Goal: Information Seeking & Learning: Learn about a topic

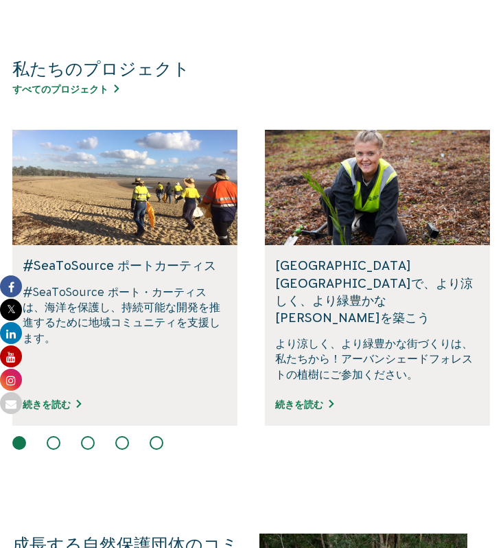
scroll to position [736, 0]
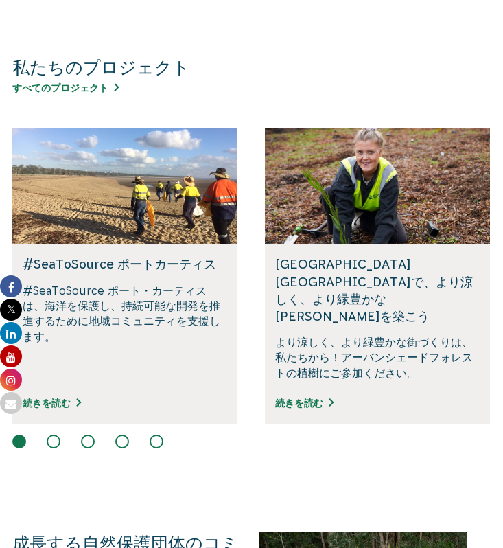
click at [53, 435] on button at bounding box center [54, 442] width 14 height 14
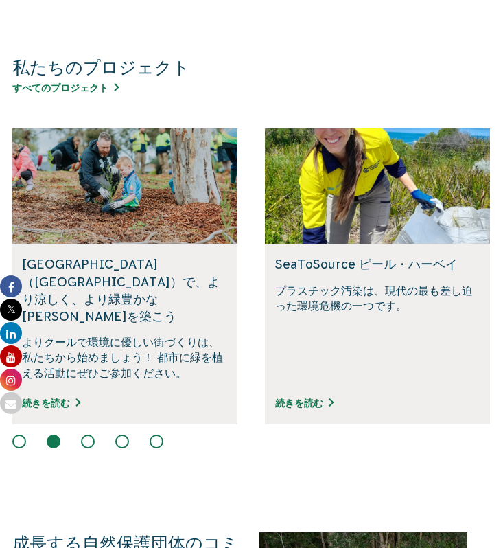
click at [21, 435] on button at bounding box center [19, 442] width 14 height 14
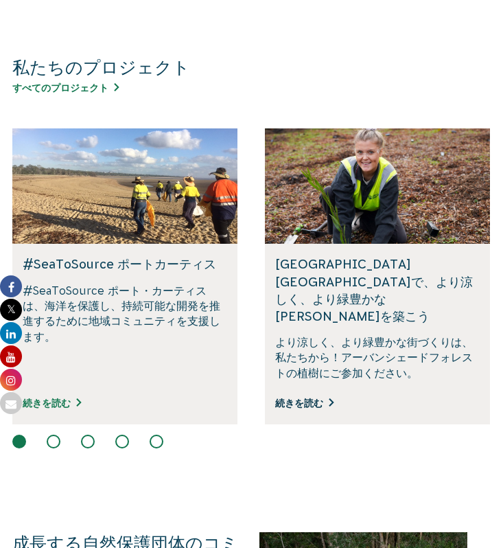
click at [312, 397] on font "続きを読む" at bounding box center [299, 402] width 48 height 11
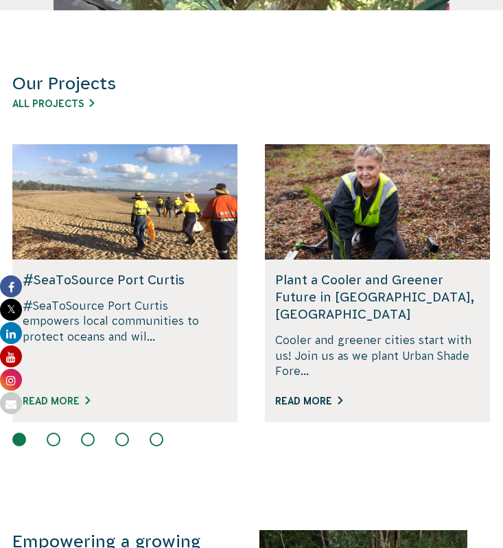
scroll to position [751, 0]
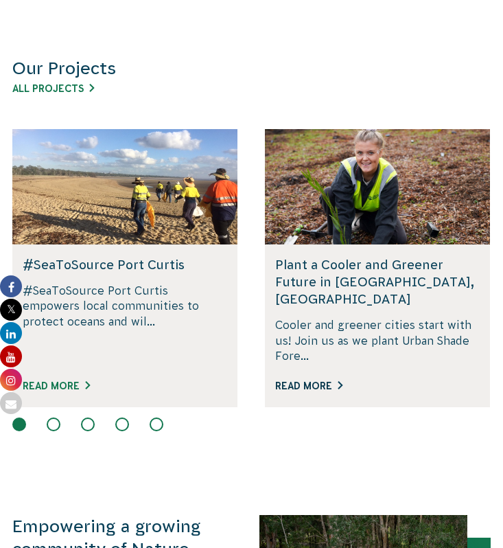
click at [55, 417] on button at bounding box center [54, 424] width 14 height 14
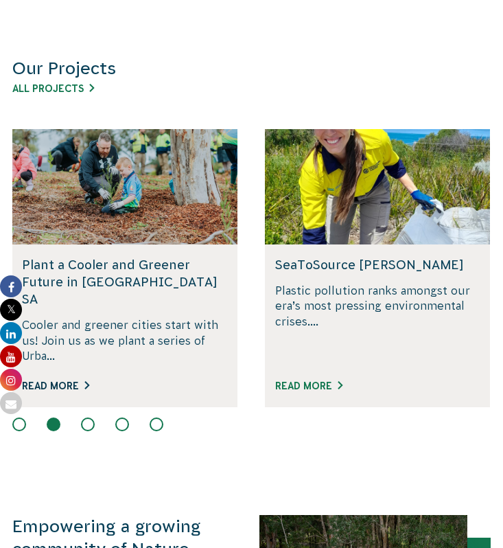
click at [70, 380] on link "Read More" at bounding box center [55, 385] width 67 height 11
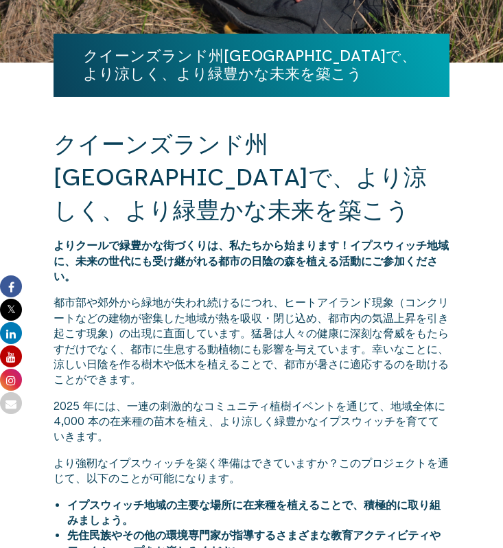
scroll to position [204, 0]
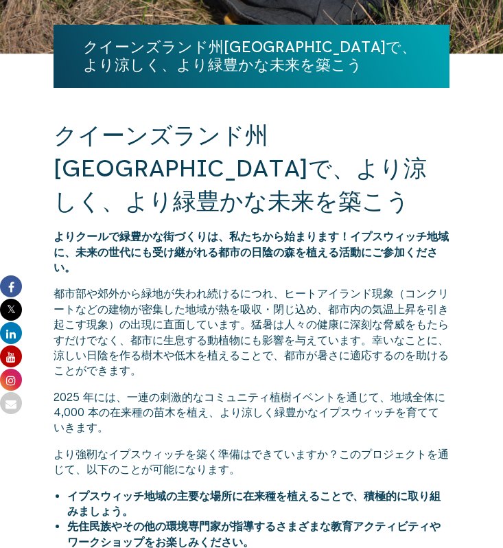
click at [358, 231] on font "よりクールで緑豊かな街づくりは、私たちから始まります！イプスウィッチ地域に、未来の世代にも受け継がれる都市の日陰の森を植える活動にご参加ください。" at bounding box center [251, 251] width 395 height 43
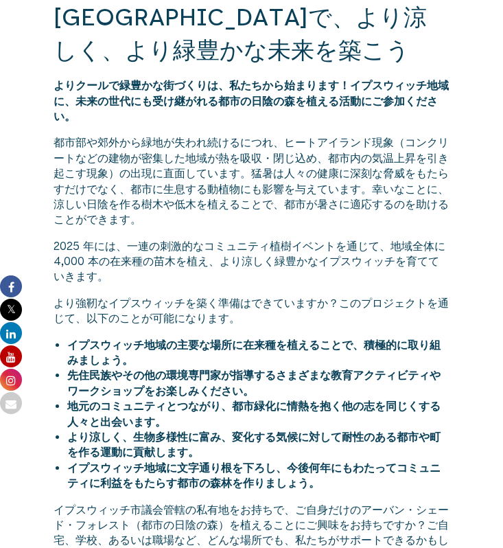
scroll to position [356, 0]
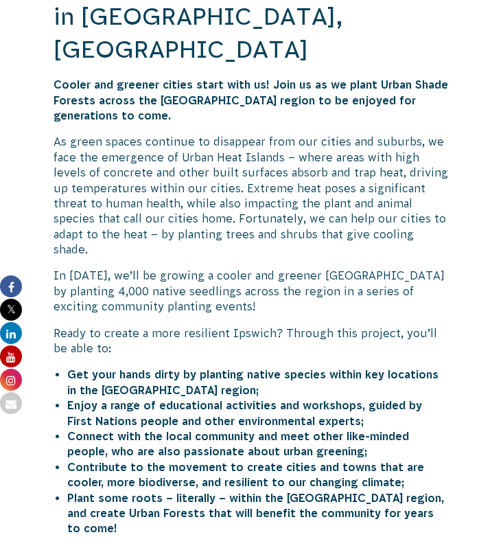
click at [224, 268] on p "In [DATE], we’ll be growing a cooler and greener [GEOGRAPHIC_DATA] by planting …" at bounding box center [252, 291] width 396 height 46
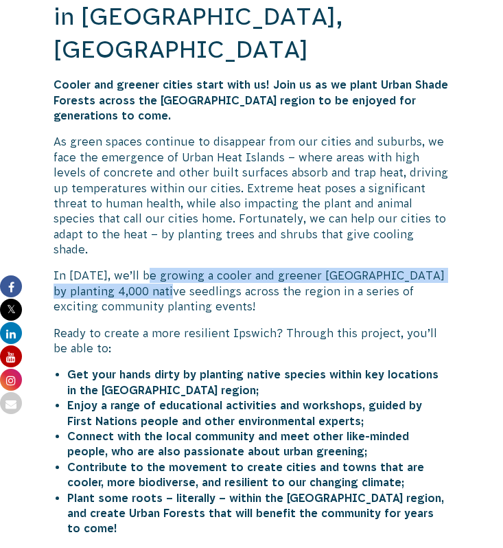
drag, startPoint x: 147, startPoint y: 229, endPoint x: 141, endPoint y: 242, distance: 14.8
click at [141, 268] on p "In 2025, we’ll be growing a cooler and greener Ipswich by planting 4,000 native…" at bounding box center [252, 291] width 396 height 46
copy p "growing a cooler and greener Ipswich by planting 4,000 native seedlings"
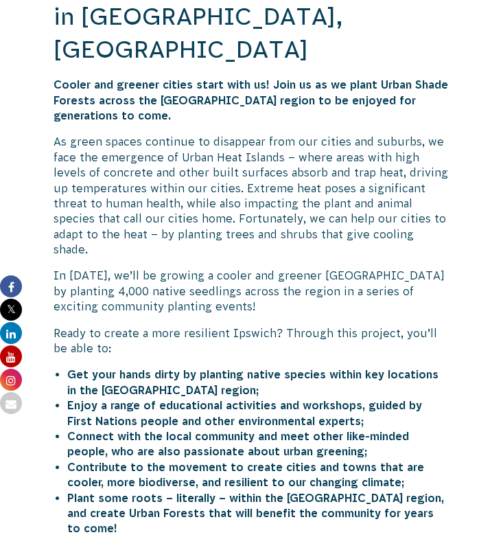
drag, startPoint x: 384, startPoint y: 252, endPoint x: 165, endPoint y: 251, distance: 219.7
click at [384, 268] on p "In 2025, we’ll be growing a cooler and greener Ipswich by planting 4,000 native…" at bounding box center [252, 291] width 396 height 46
drag, startPoint x: 139, startPoint y: 244, endPoint x: 45, endPoint y: 242, distance: 94.1
copy p "native seedlings"
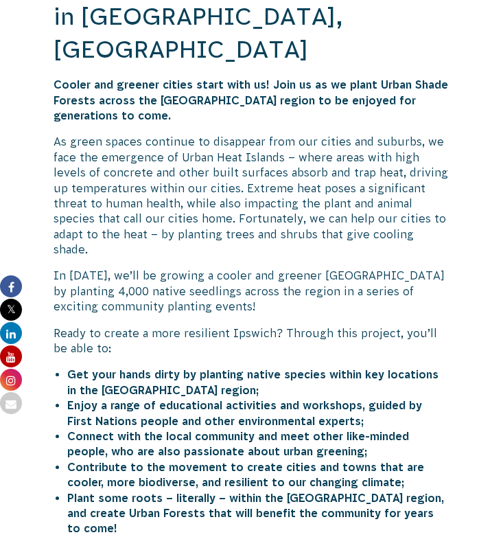
click at [408, 218] on div "Plant a Cooler and Greener Future in Ipswich, QLD Cooler and greener cities sta…" at bounding box center [252, 558] width 396 height 1181
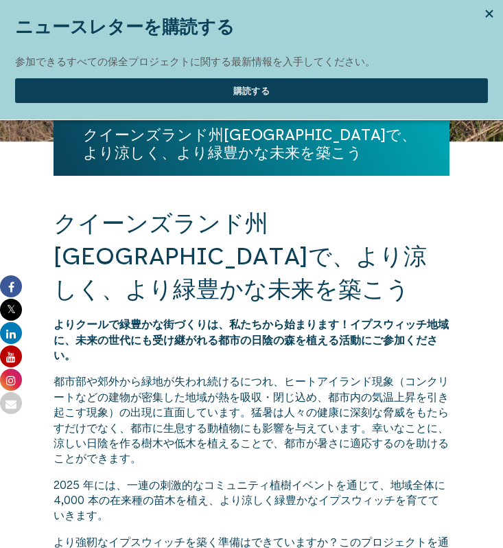
scroll to position [46, 0]
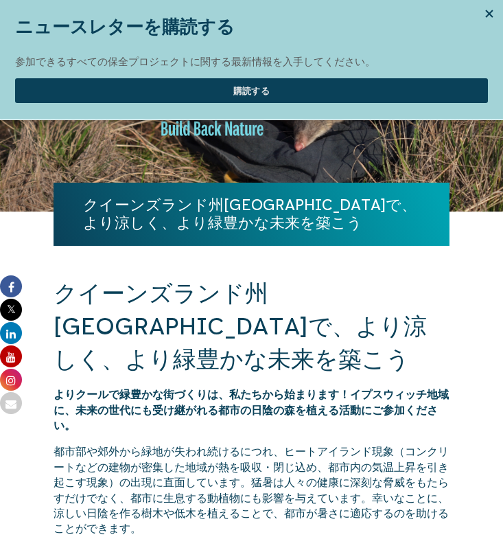
click at [487, 14] on div at bounding box center [489, 13] width 21 height 21
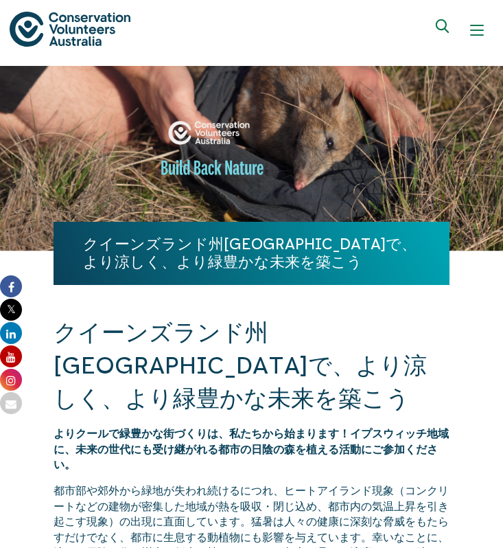
scroll to position [0, 0]
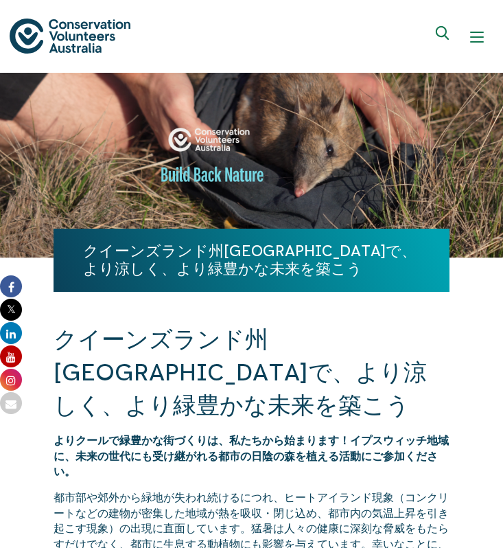
click at [251, 166] on div "クイーンズランド州イプスウィッチで、より涼しく、より緑豊かな未来を築こう" at bounding box center [252, 171] width 396 height 196
drag, startPoint x: 262, startPoint y: 174, endPoint x: 209, endPoint y: 174, distance: 52.9
click at [209, 174] on div "クイーンズランド州イプスウィッチで、より涼しく、より緑豊かな未来を築こう" at bounding box center [252, 171] width 396 height 196
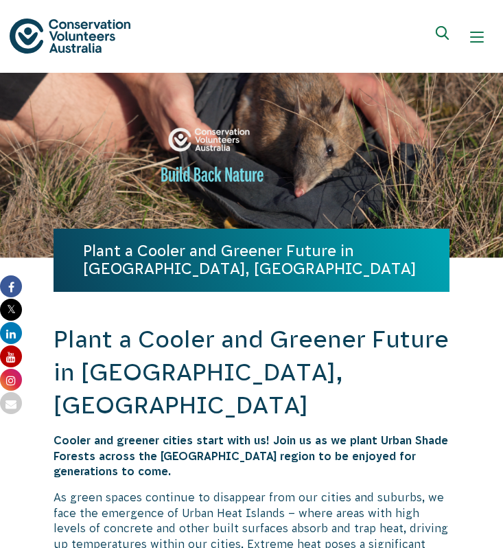
click at [321, 209] on div "Plant a Cooler and Greener Future in Ipswich, QLD" at bounding box center [252, 171] width 396 height 196
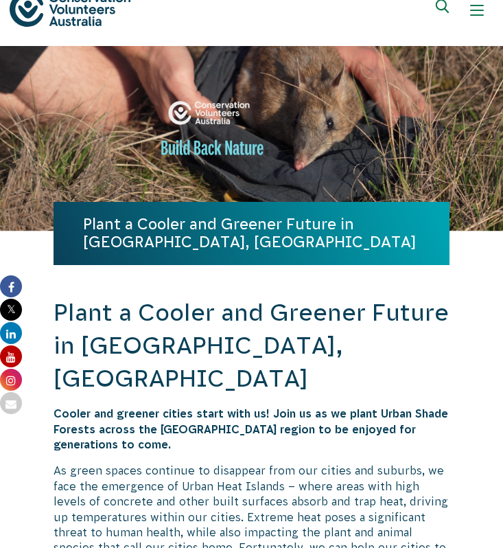
scroll to position [29, 0]
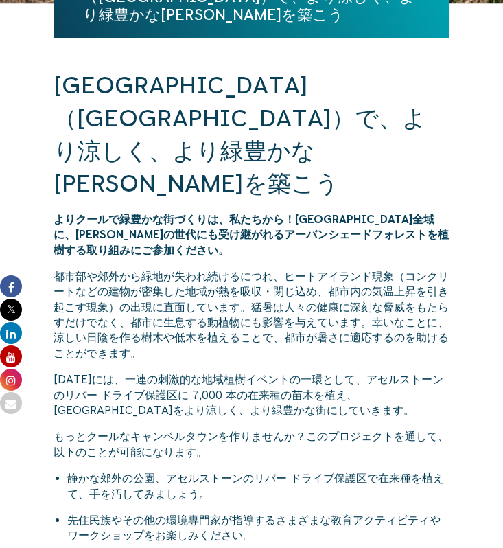
scroll to position [261, 0]
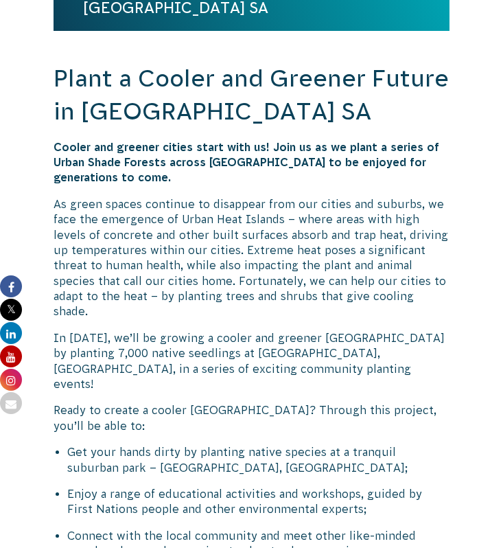
click at [202, 339] on span "In [DATE], we’ll be growing a cooler and greener [GEOGRAPHIC_DATA] by planting …" at bounding box center [249, 361] width 391 height 58
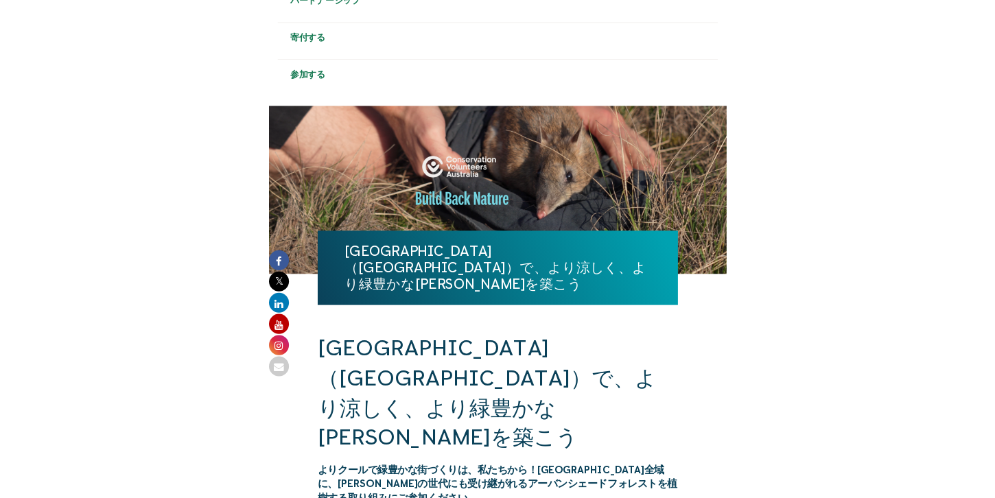
scroll to position [351, 0]
